Goal: Information Seeking & Learning: Check status

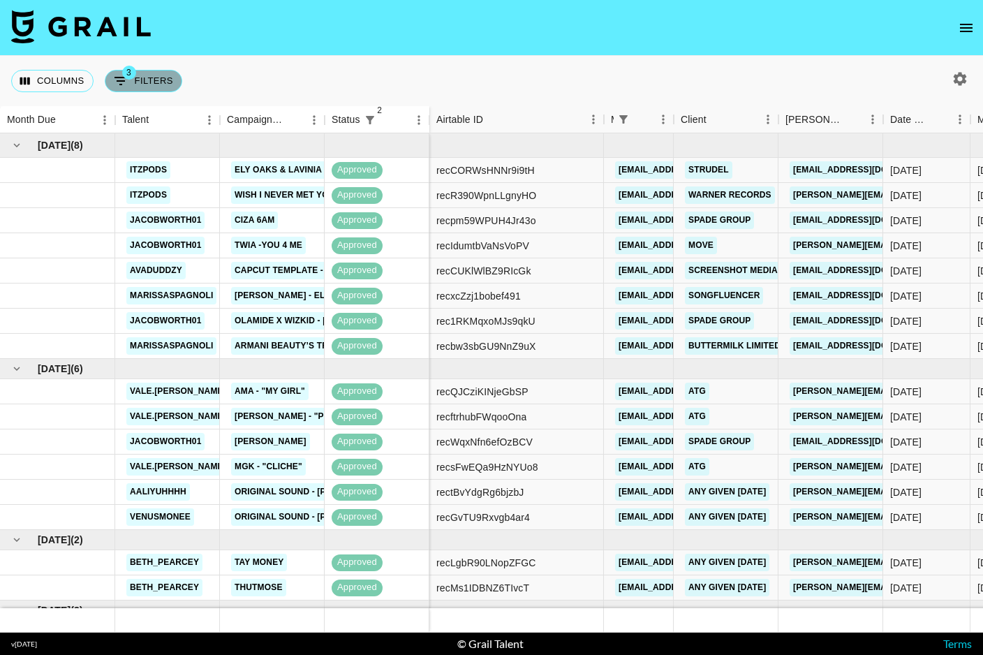
click at [176, 82] on button "3 Filters" at bounding box center [144, 81] width 78 height 22
select select "status"
select select "not"
select select "cancelled"
select select "status"
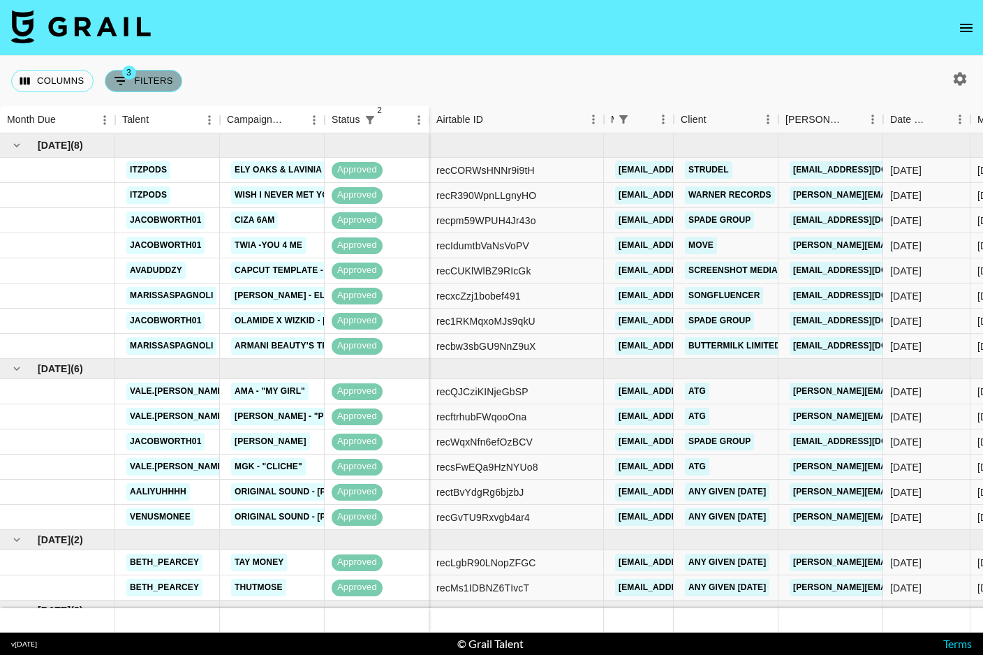
select select "not"
select select "declined"
select select "managerIds"
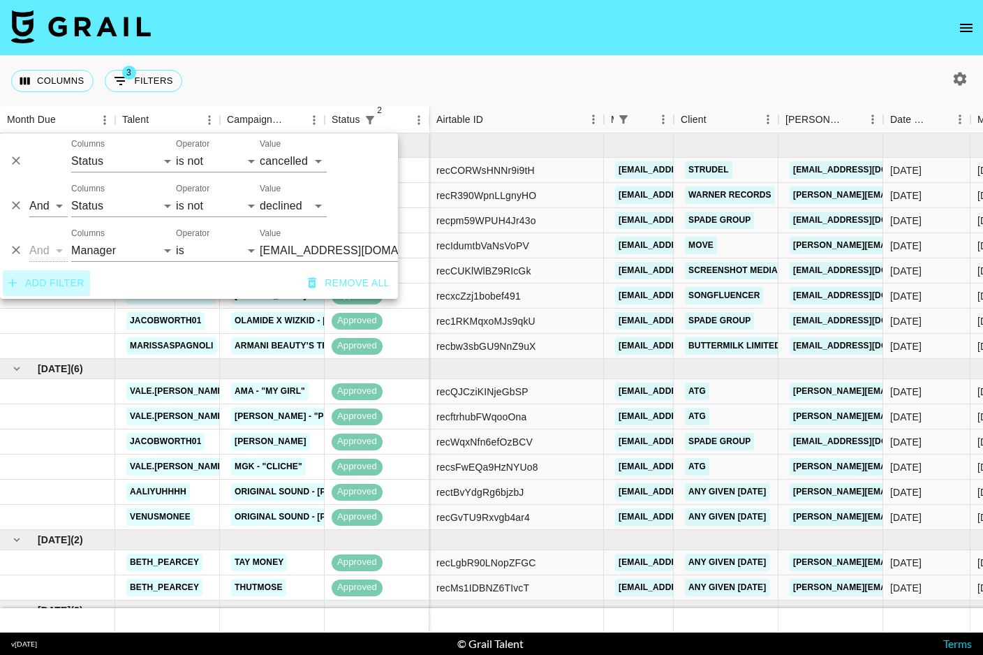
click at [27, 283] on button "Add filter" at bounding box center [46, 283] width 87 height 26
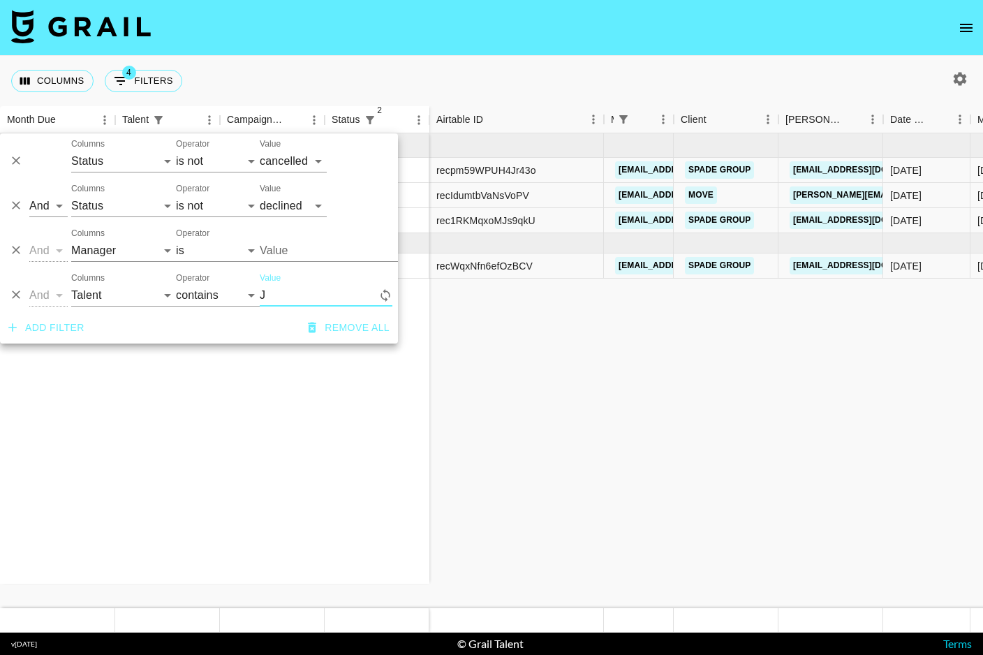
type input "Js"
type input "[EMAIL_ADDRESS][DOMAIN_NAME]"
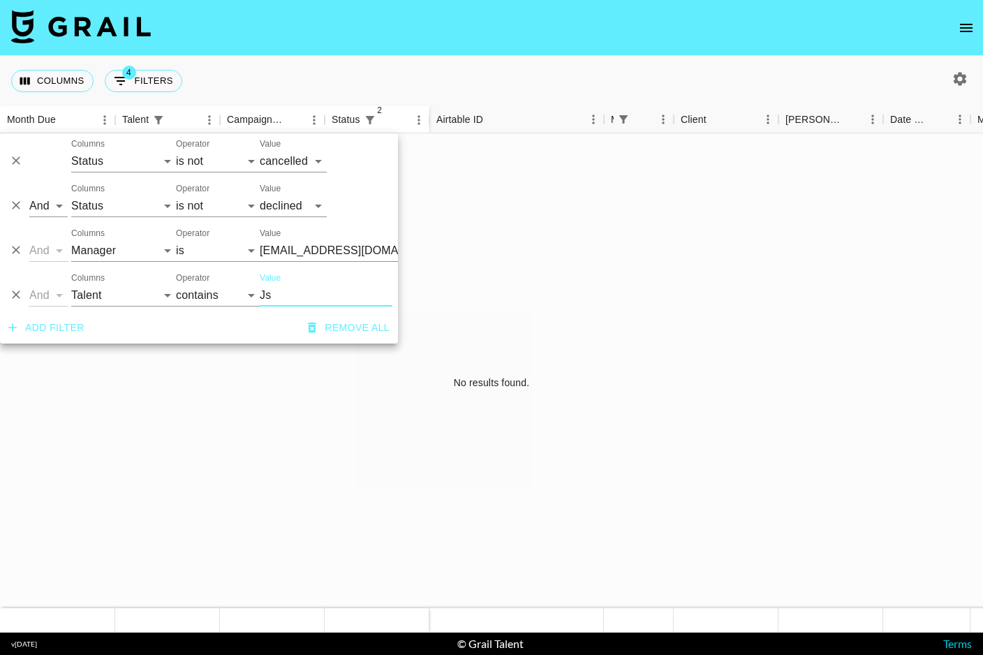
type input "J"
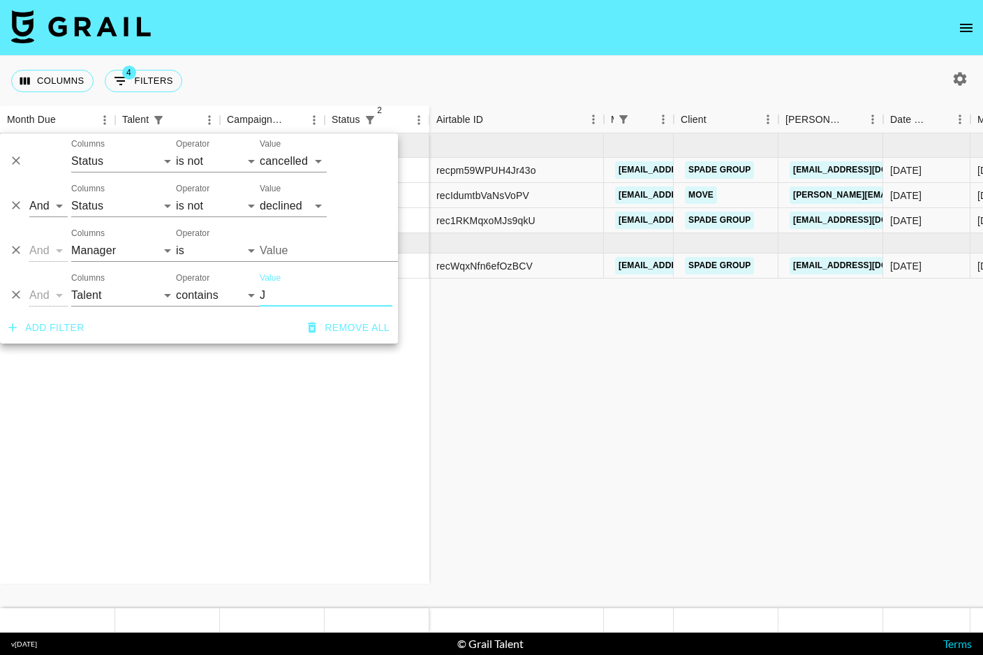
type input "[EMAIL_ADDRESS][DOMAIN_NAME]"
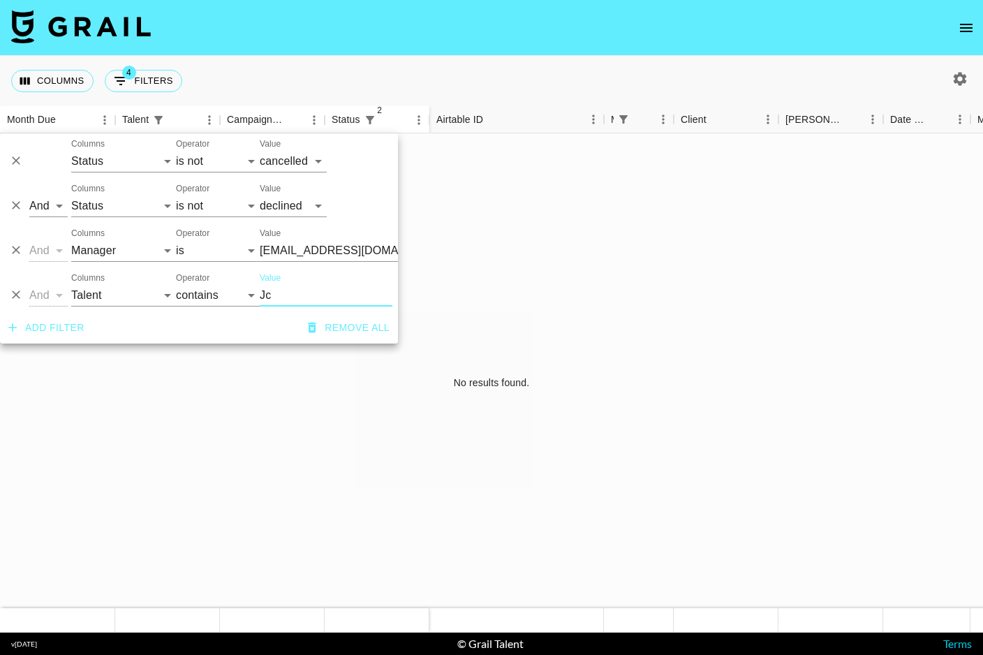
type input "J"
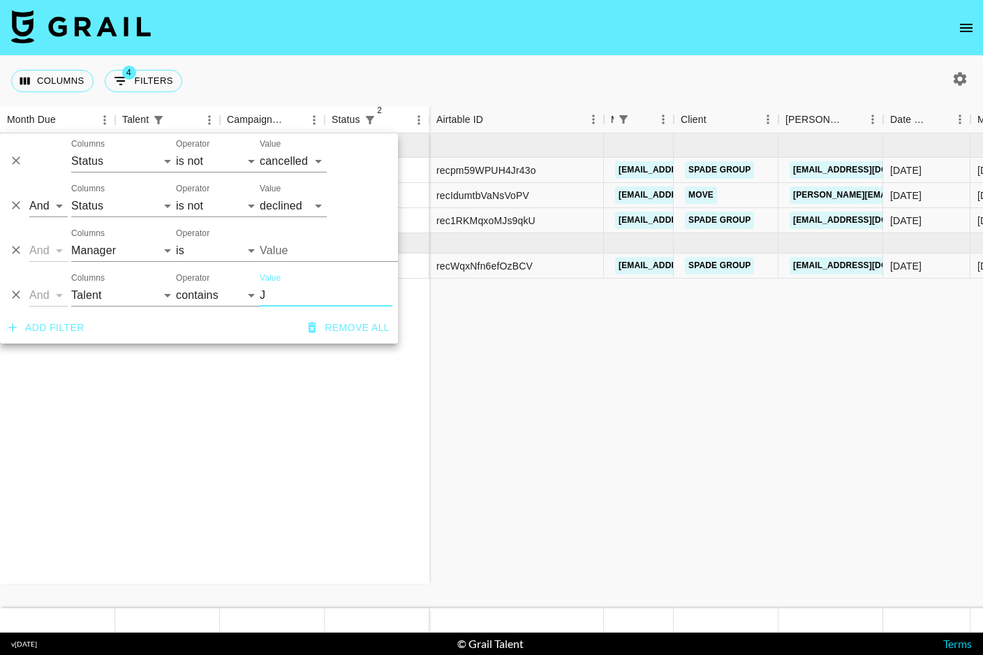
type input "[EMAIL_ADDRESS][DOMAIN_NAME]"
type input "Jaco"
type input "[EMAIL_ADDRESS][DOMAIN_NAME]"
type input "[PERSON_NAME]"
type input "[EMAIL_ADDRESS][DOMAIN_NAME]"
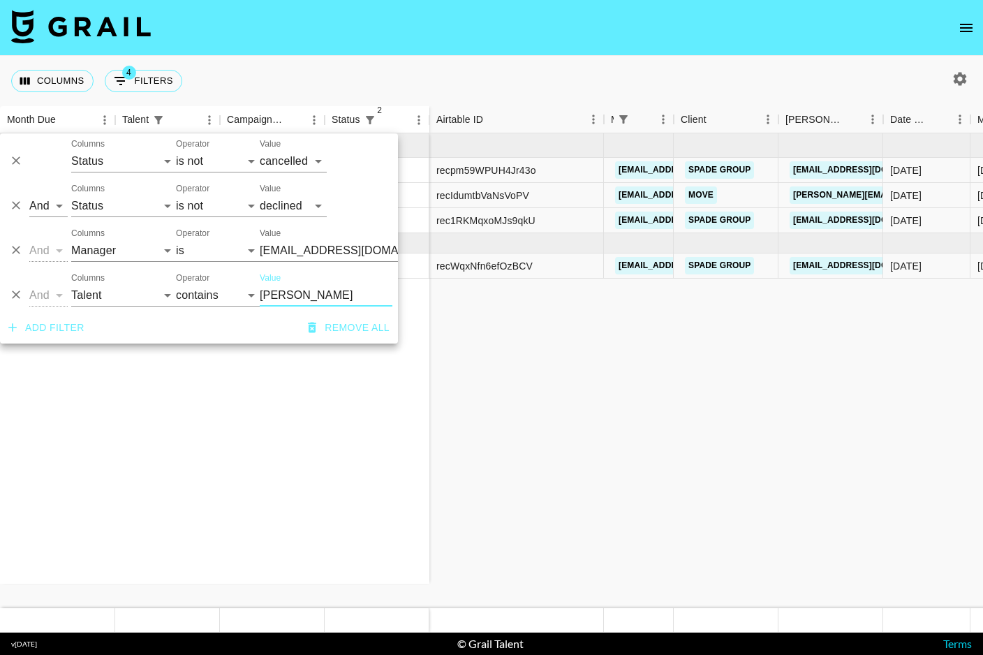
type input "[PERSON_NAME]"
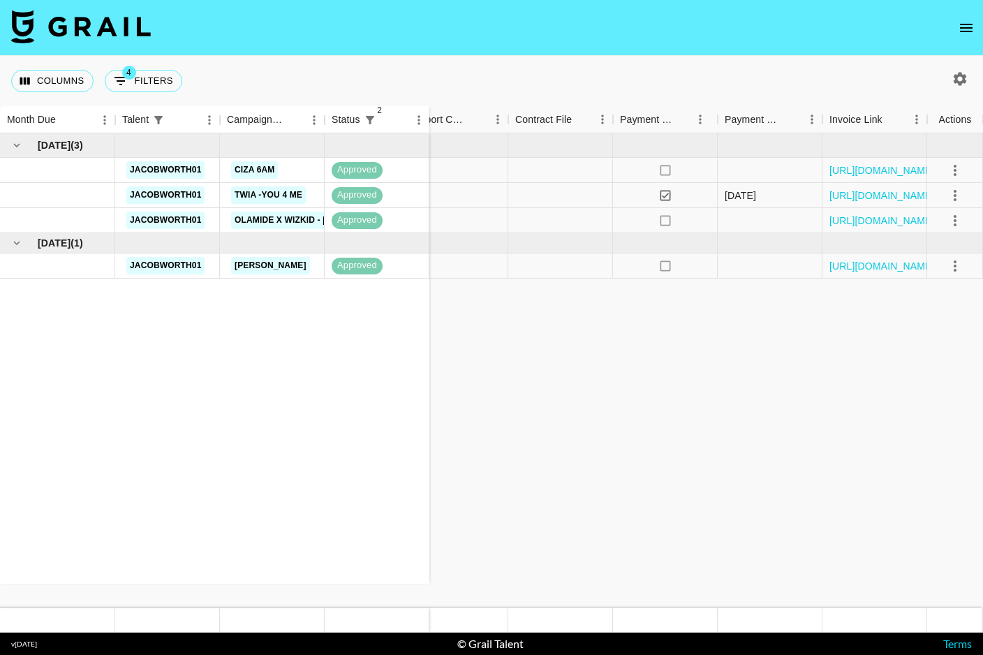
scroll to position [0, 1528]
click at [969, 16] on button "open drawer" at bounding box center [967, 28] width 28 height 28
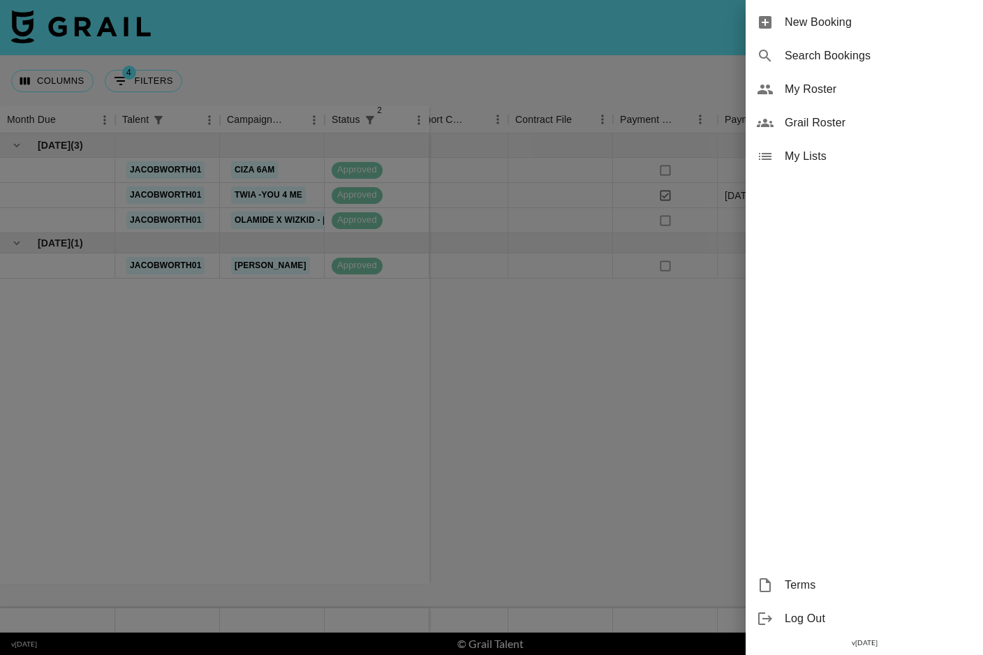
click at [630, 376] on div at bounding box center [491, 327] width 983 height 655
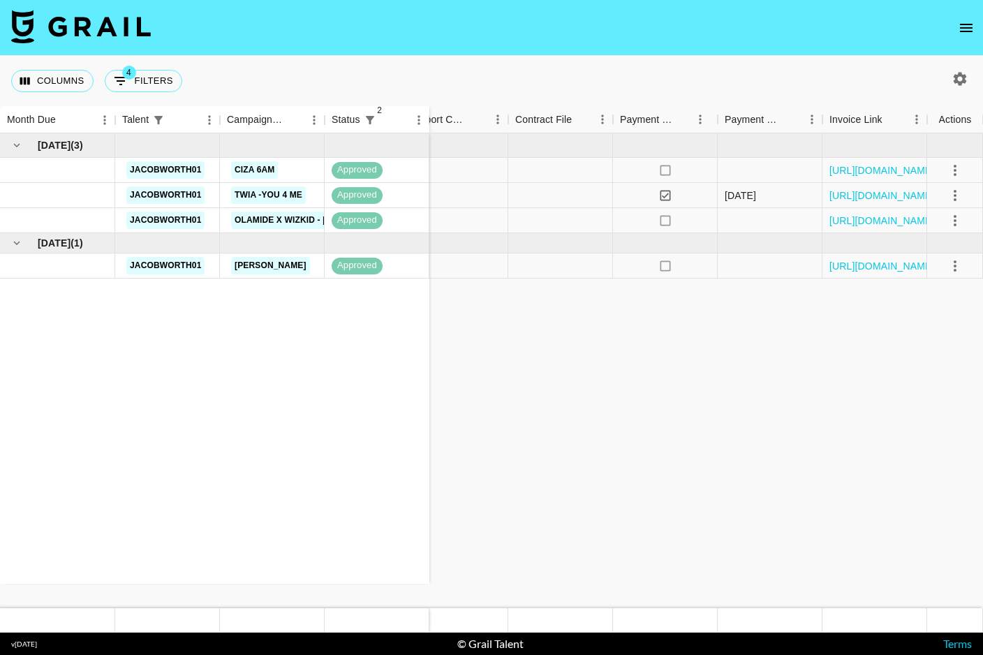
click at [961, 82] on icon "button" at bounding box center [960, 78] width 13 height 13
select select "[DATE]"
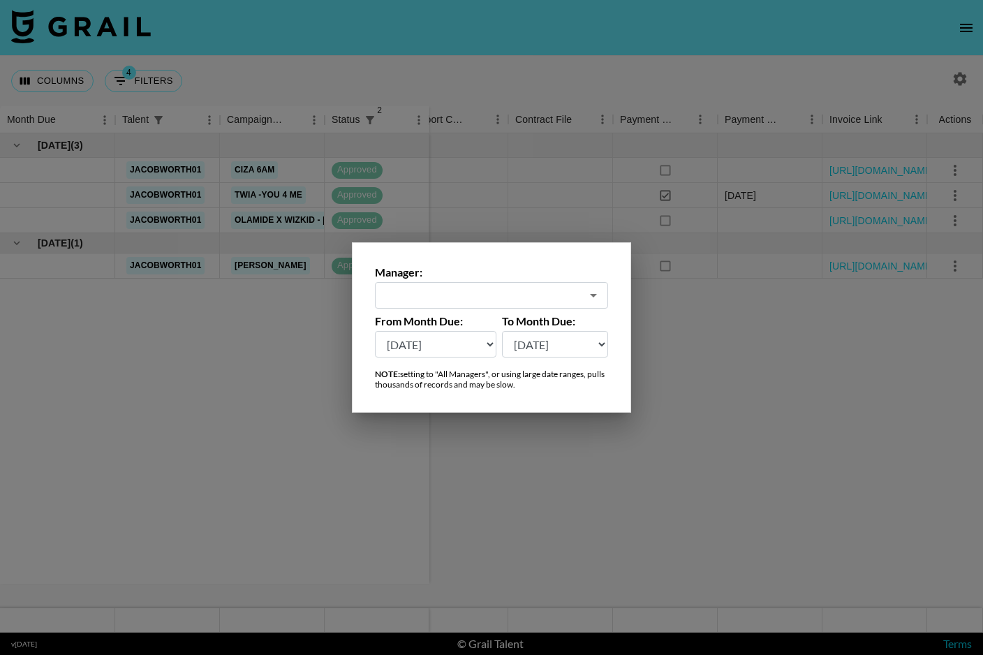
type input "[EMAIL_ADDRESS][DOMAIN_NAME]"
click at [398, 360] on div "Manager: [EMAIL_ADDRESS][DOMAIN_NAME] ​ From Month Due: [DATE] [DATE] '[DATE] M…" at bounding box center [491, 327] width 279 height 170
select select "[DATE]"
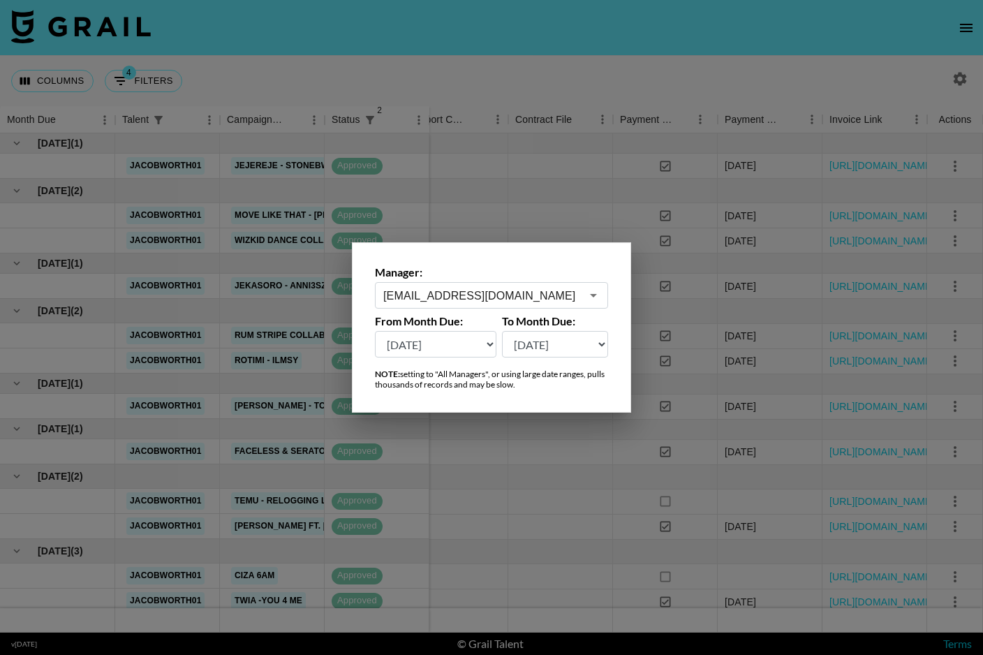
click at [572, 160] on div at bounding box center [491, 327] width 983 height 655
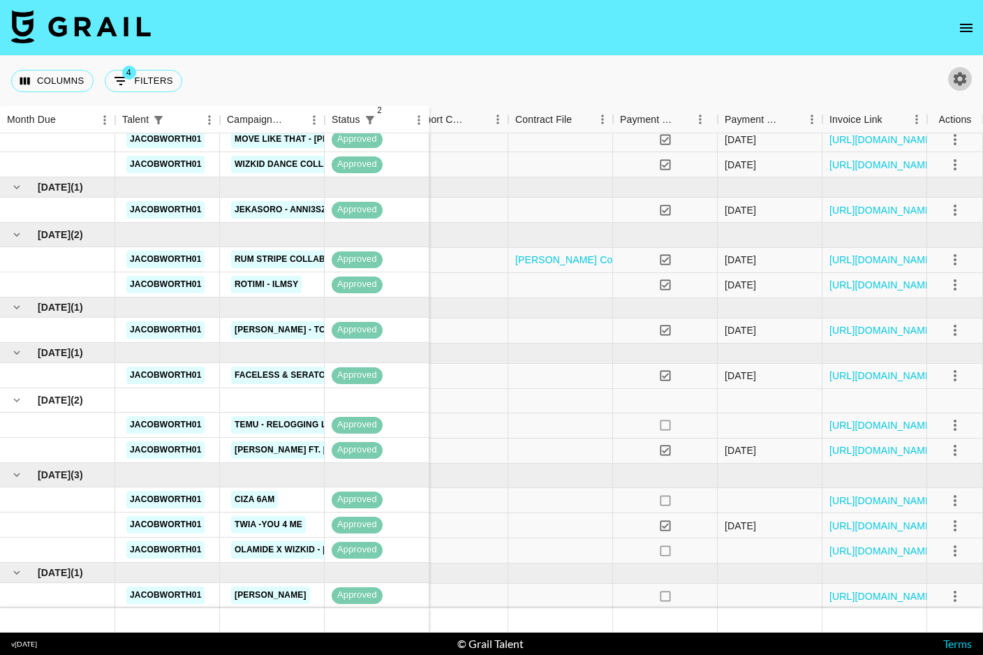
scroll to position [76, 1528]
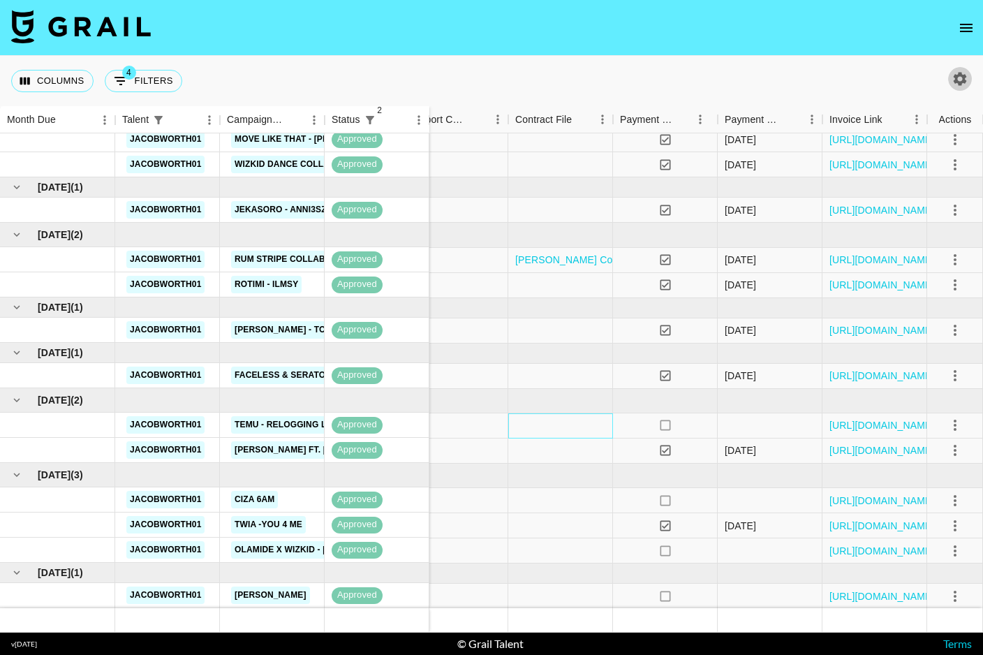
click at [587, 425] on div at bounding box center [560, 425] width 105 height 25
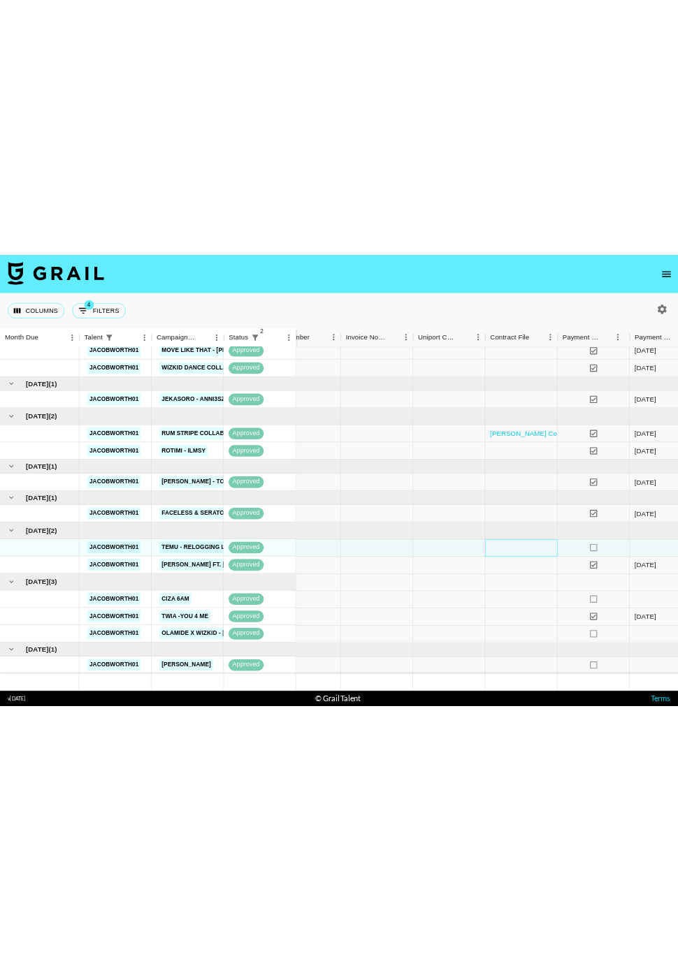
scroll to position [0, 1332]
